Goal: Information Seeking & Learning: Understand process/instructions

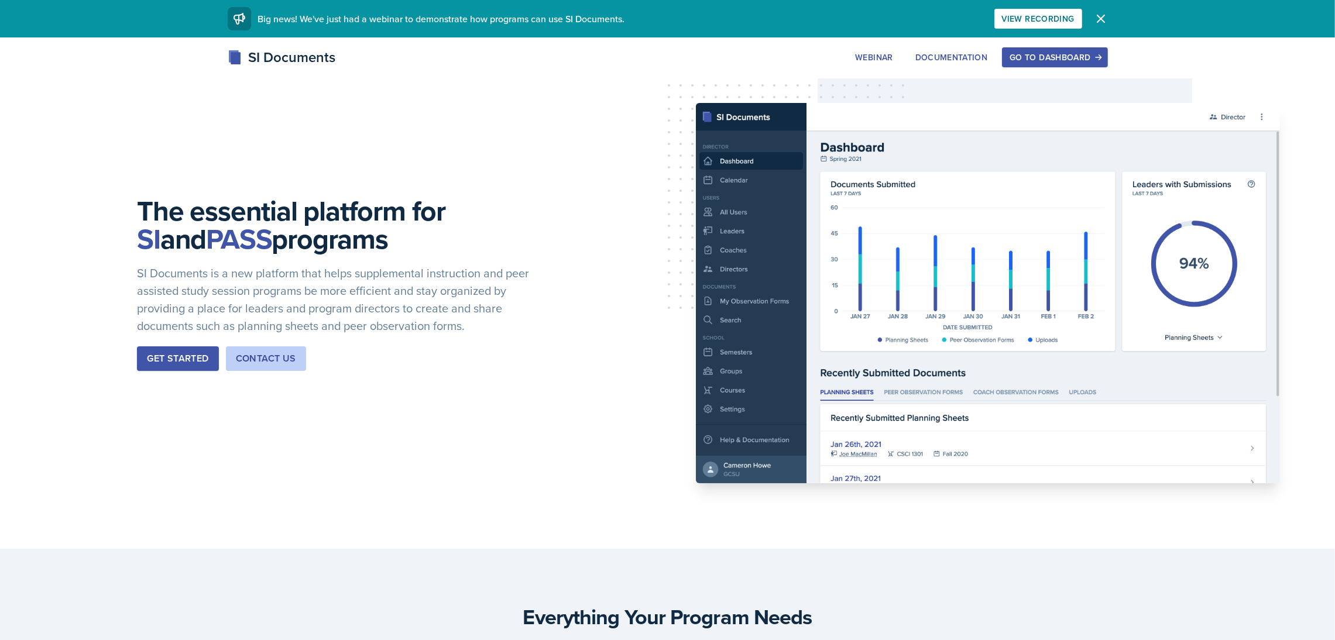
click at [1041, 65] on button "Go to Dashboard" at bounding box center [1054, 57] width 105 height 20
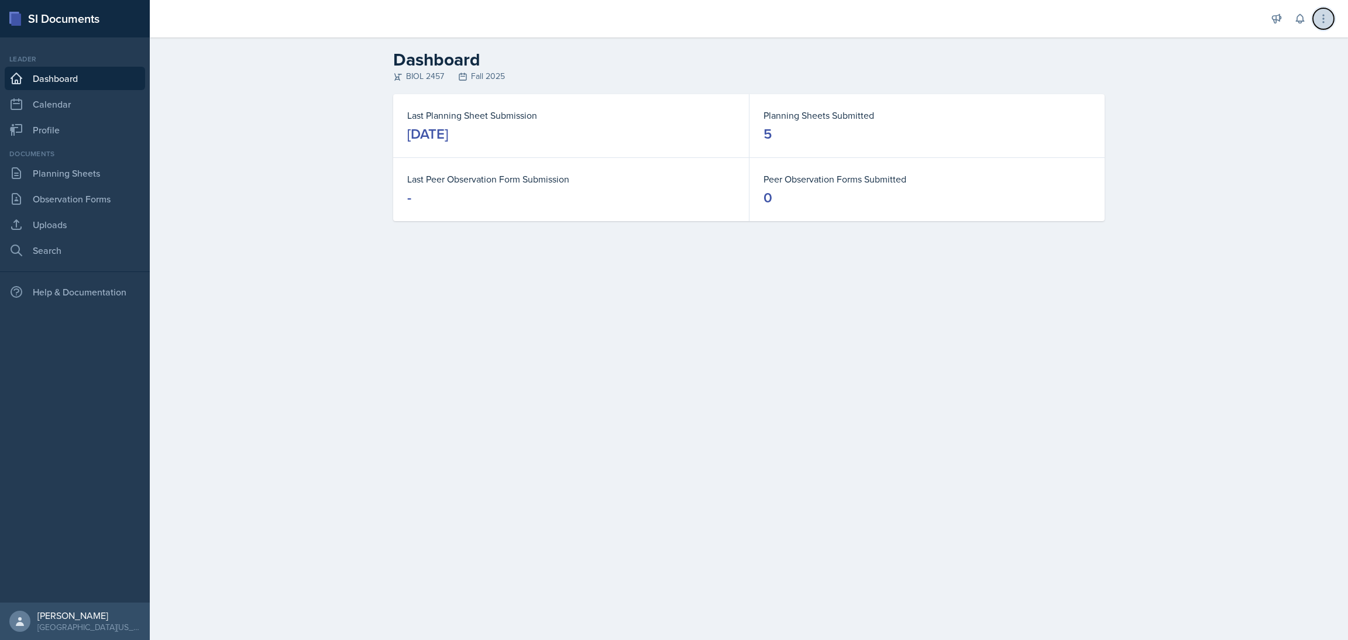
click at [1325, 16] on icon at bounding box center [1324, 19] width 12 height 12
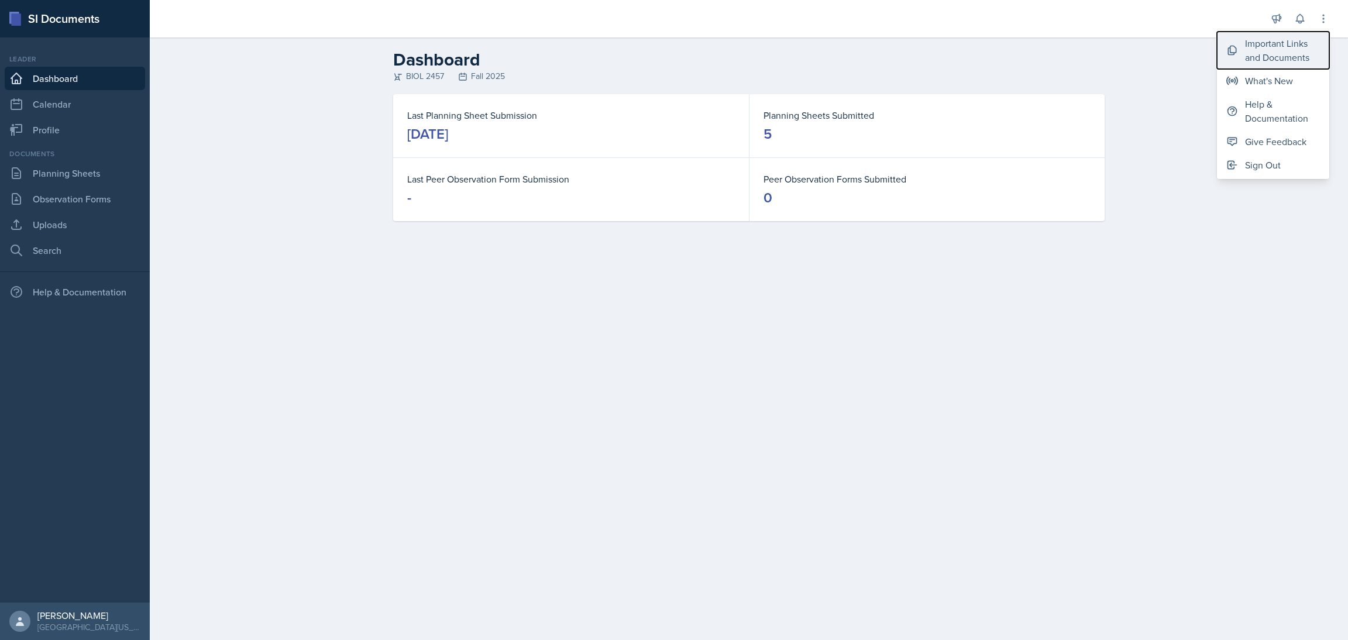
click at [1288, 57] on div "Important Links and Documents" at bounding box center [1282, 50] width 75 height 28
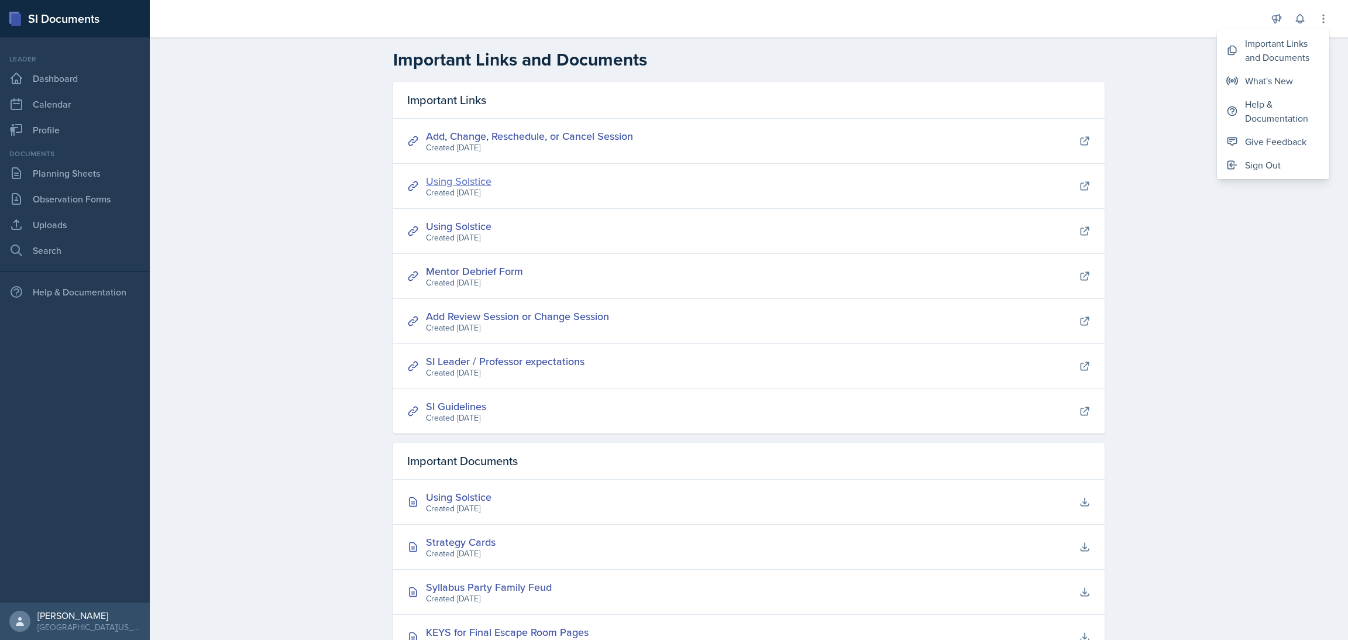
click at [450, 181] on link "Using Solstice" at bounding box center [459, 181] width 66 height 15
click at [451, 495] on div "Using Solstice" at bounding box center [459, 497] width 66 height 16
